Goal: Information Seeking & Learning: Learn about a topic

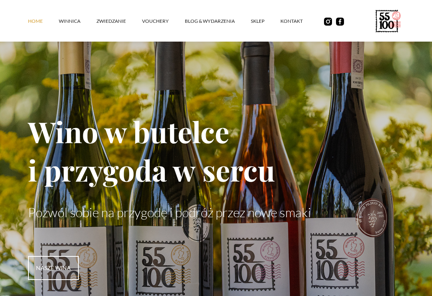
click at [123, 23] on link "ZWIEDZANIE" at bounding box center [119, 21] width 46 height 24
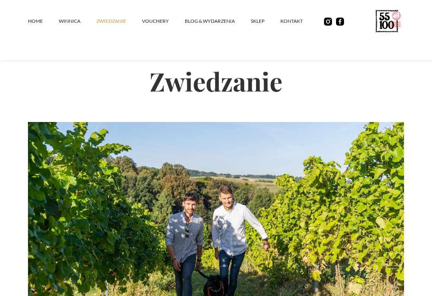
click at [224, 27] on link "Blog & Wydarzenia" at bounding box center [218, 21] width 66 height 24
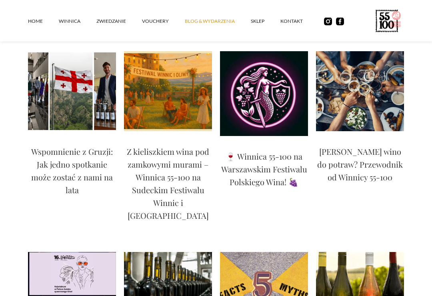
scroll to position [94, 0]
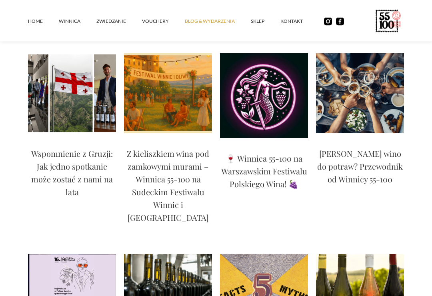
click at [257, 19] on link "SKLEP" at bounding box center [266, 21] width 30 height 24
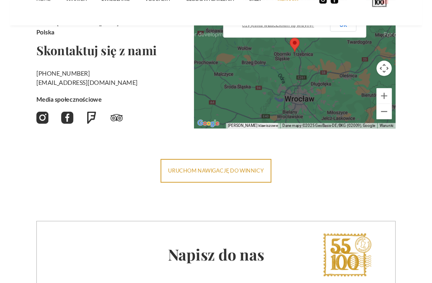
scroll to position [174, 0]
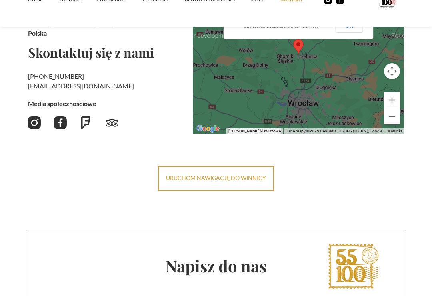
click at [63, 120] on img at bounding box center [60, 122] width 13 height 13
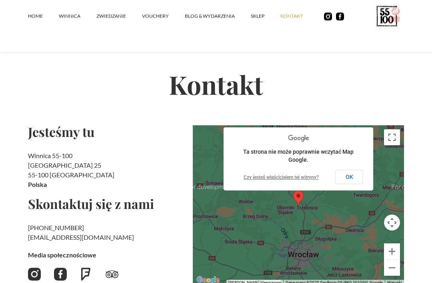
scroll to position [0, 0]
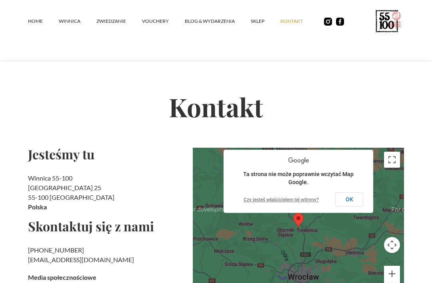
click at [35, 24] on link "Home" at bounding box center [43, 21] width 31 height 24
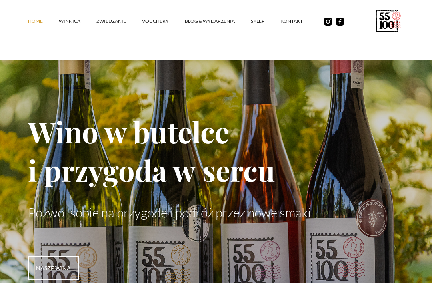
click at [223, 21] on link "Blog & Wydarzenia" at bounding box center [218, 21] width 66 height 24
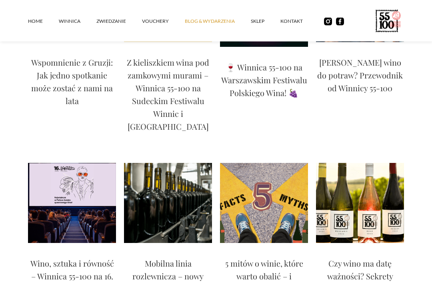
scroll to position [186, 0]
click at [177, 94] on p "Z kieliszkiem wina pod zamkowymi murami – Winnica 55-100 na Sudeckim Festiwalu …" at bounding box center [168, 94] width 88 height 77
